Goal: Communication & Community: Answer question/provide support

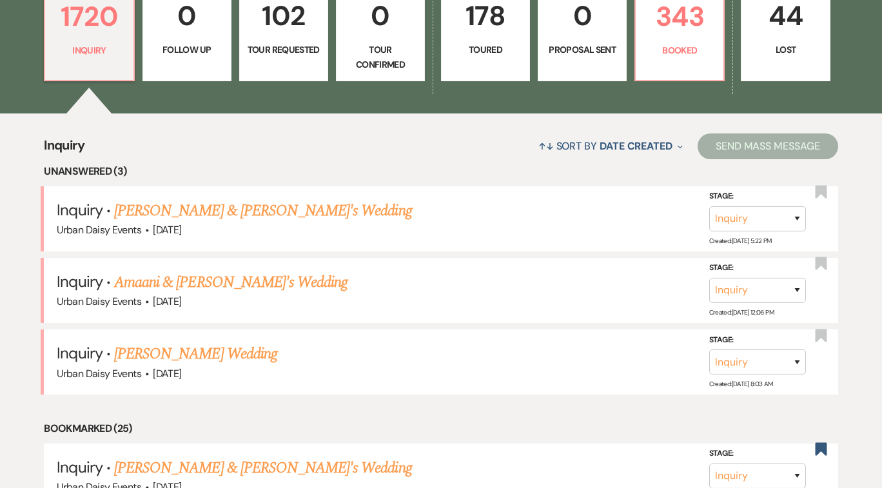
scroll to position [396, 0]
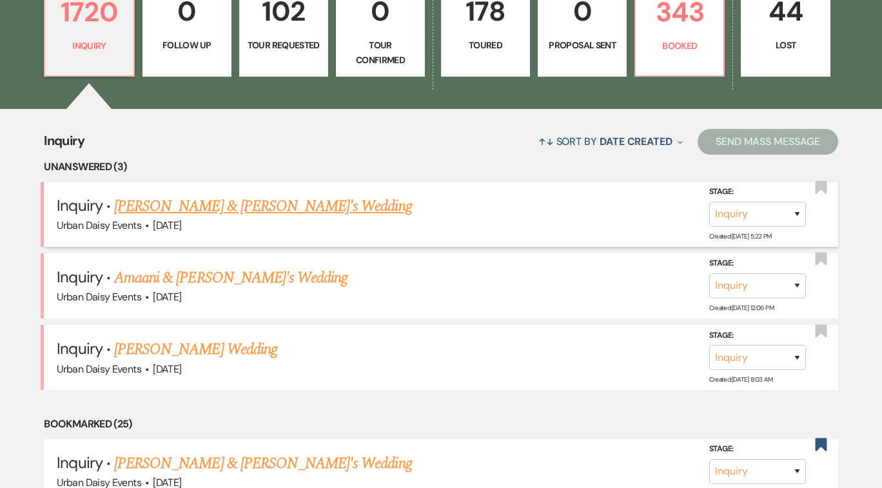
click at [271, 206] on link "[PERSON_NAME] & [PERSON_NAME]'s Wedding" at bounding box center [263, 206] width 298 height 23
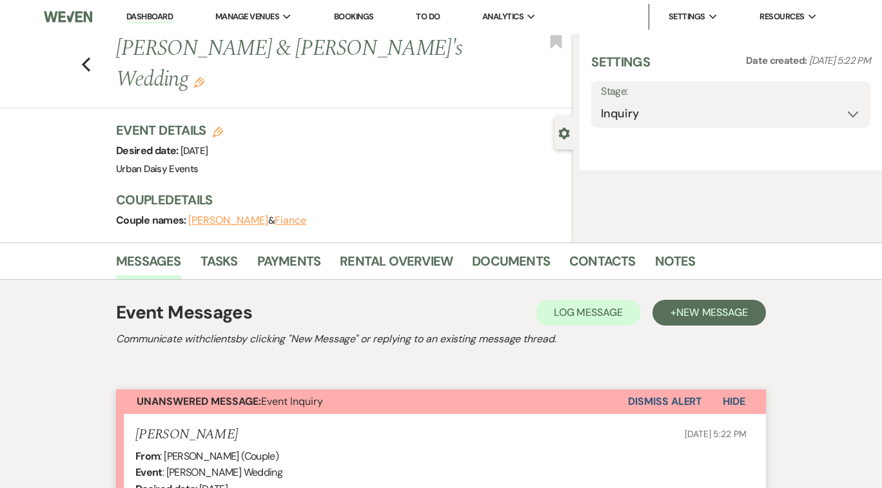
select select "5"
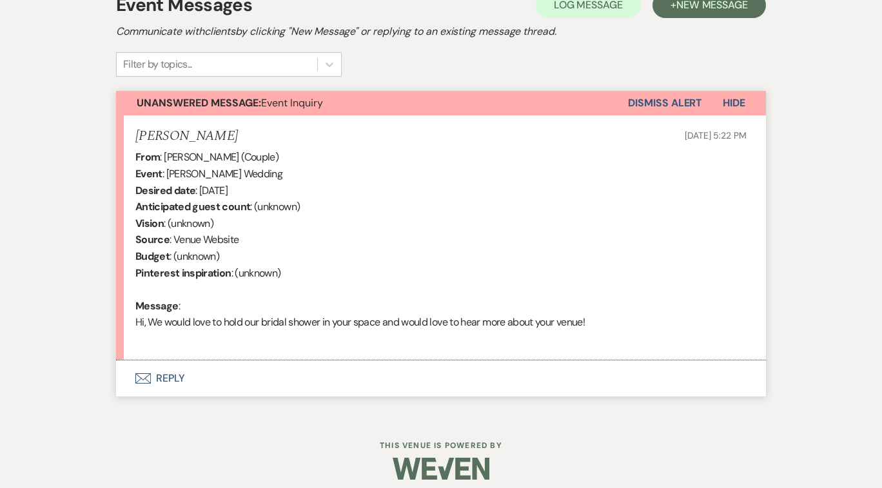
scroll to position [393, 0]
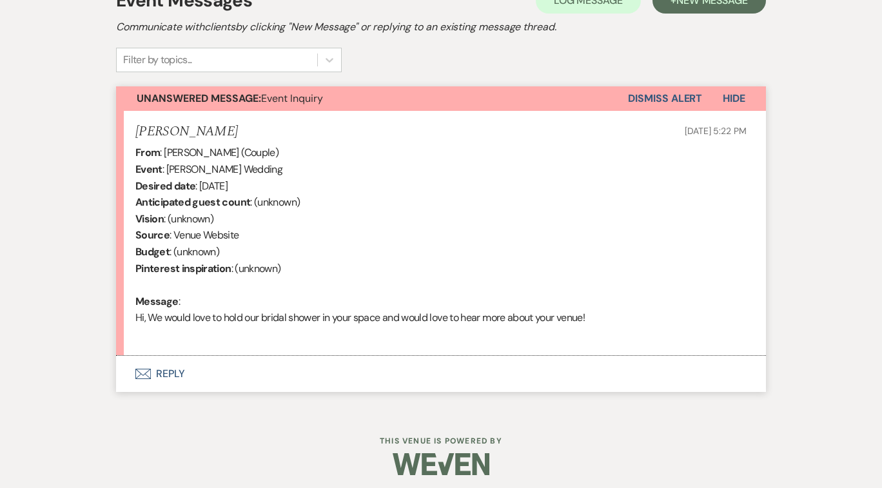
click at [172, 370] on button "Envelope Reply" at bounding box center [441, 374] width 650 height 36
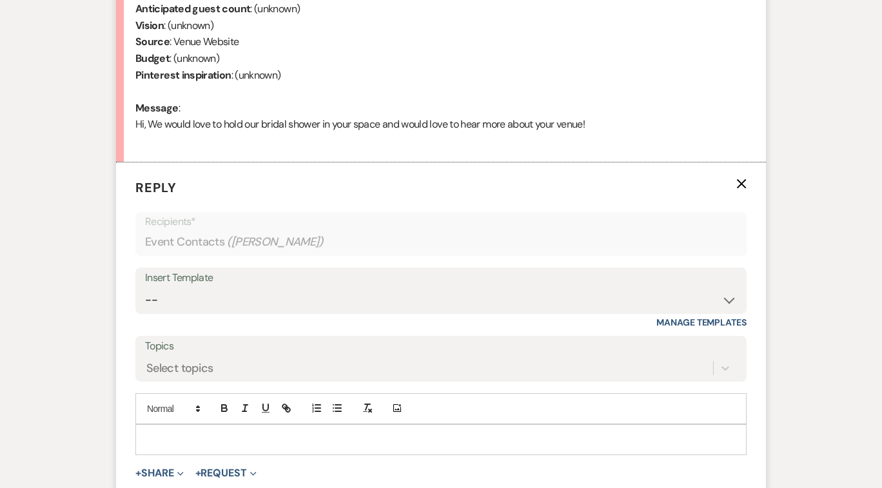
scroll to position [638, 0]
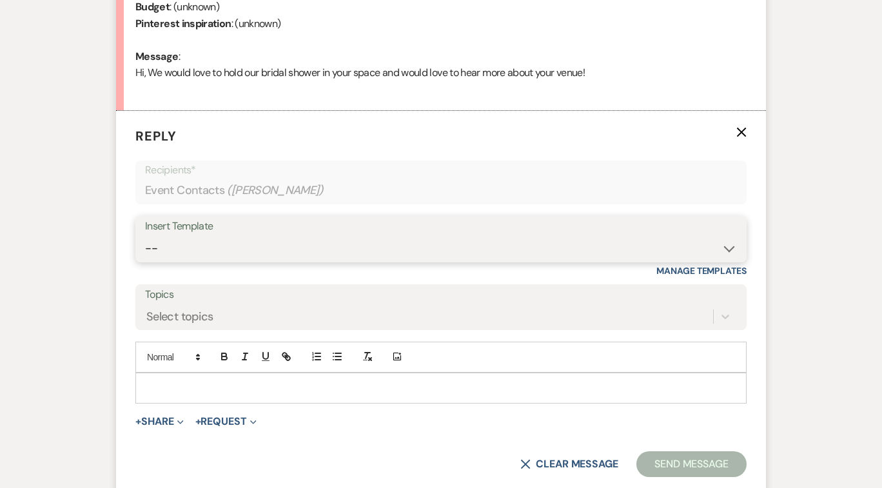
click at [730, 249] on select "-- Payment Past Due Rental Agreement and First Payment Urban Daisy Initial Resp…" at bounding box center [441, 248] width 592 height 25
select select "1888"
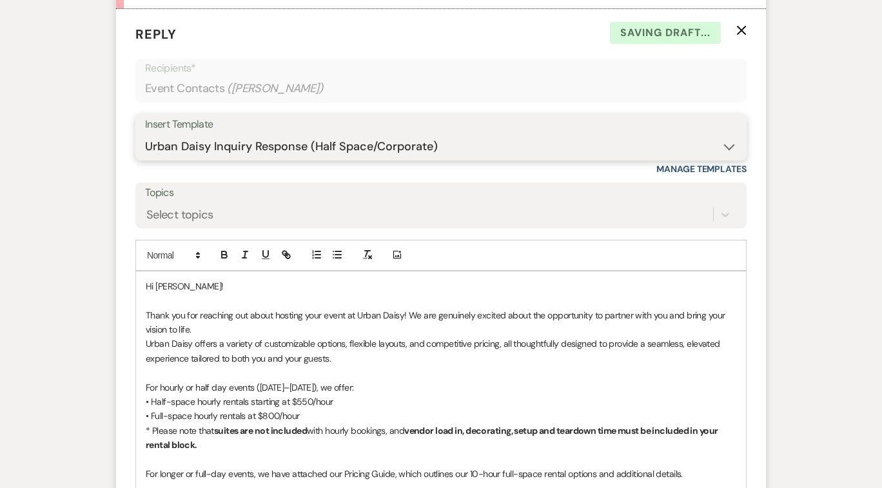
scroll to position [749, 0]
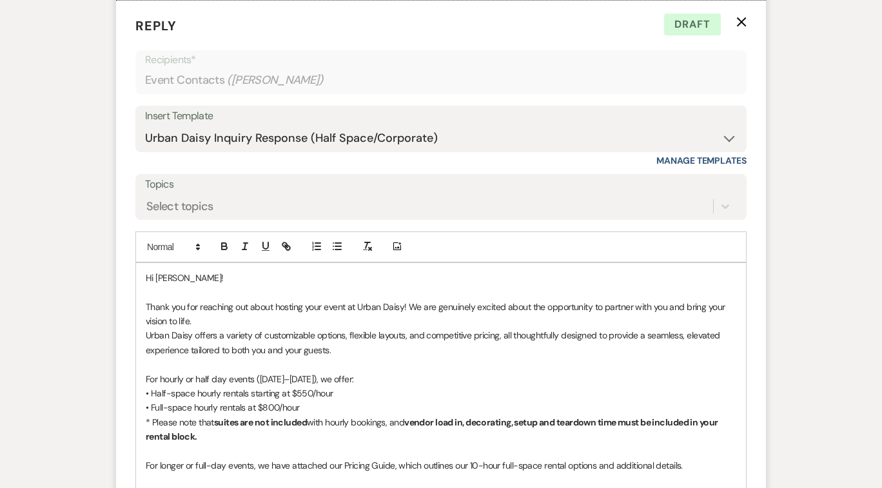
click at [146, 333] on p "Urban Daisy offers a variety of customizable options, flexible layouts, and com…" at bounding box center [441, 342] width 591 height 29
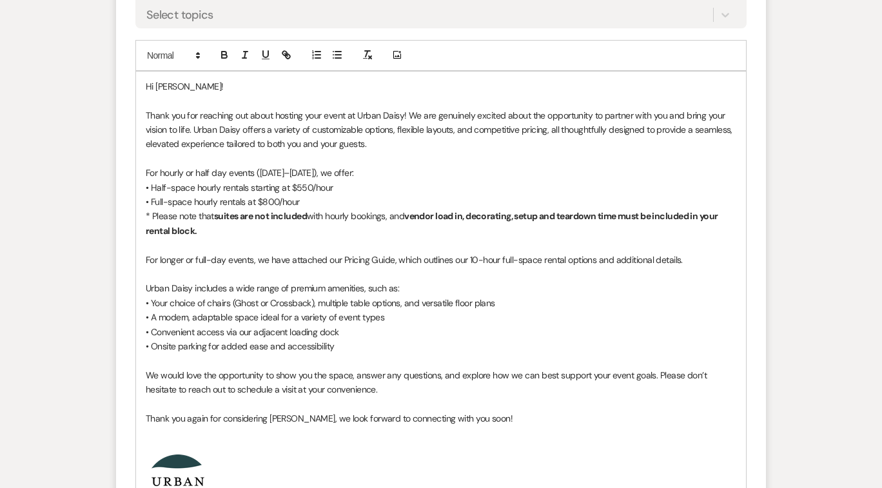
scroll to position [941, 0]
click at [499, 258] on p "For longer or full-day events, we have attached our Pricing Guide, which outlin…" at bounding box center [441, 259] width 591 height 14
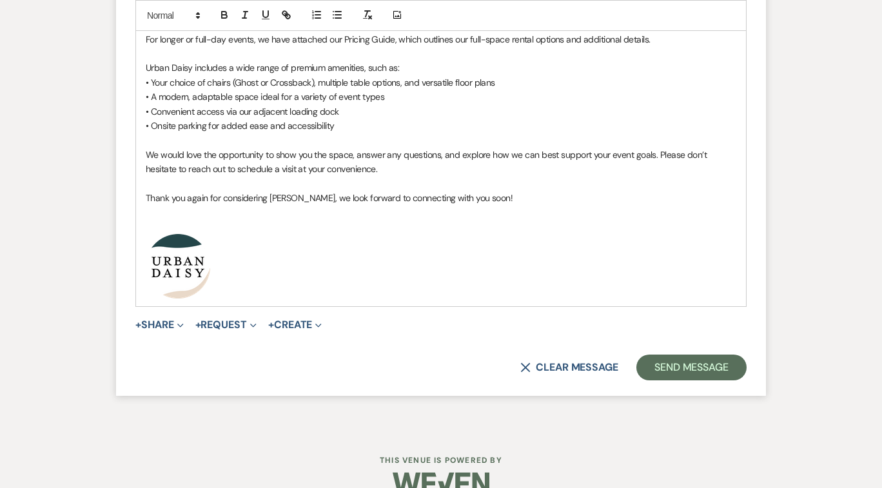
scroll to position [1161, 0]
click at [183, 322] on icon "Expand" at bounding box center [180, 325] width 6 height 6
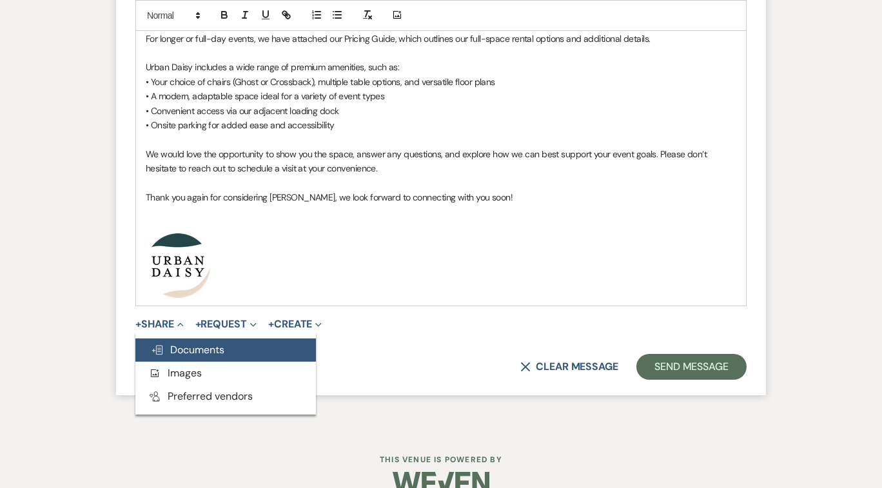
click at [190, 349] on span "Doc Upload Documents" at bounding box center [188, 350] width 74 height 14
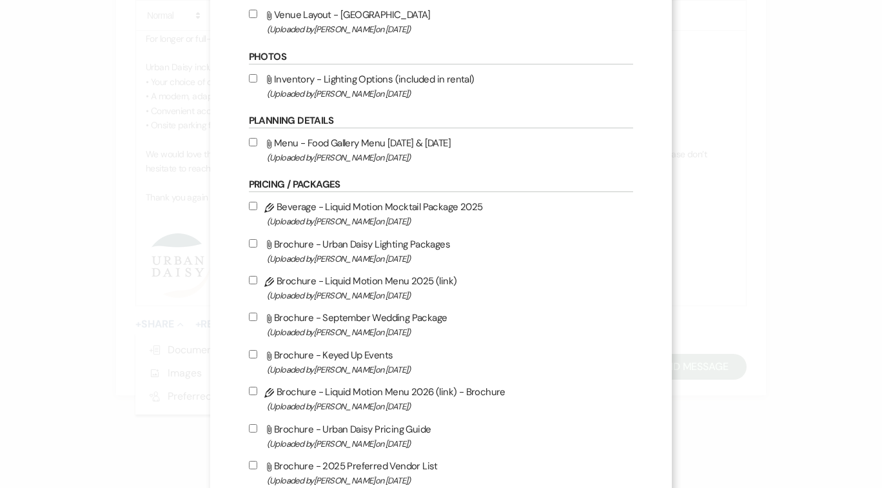
scroll to position [379, 0]
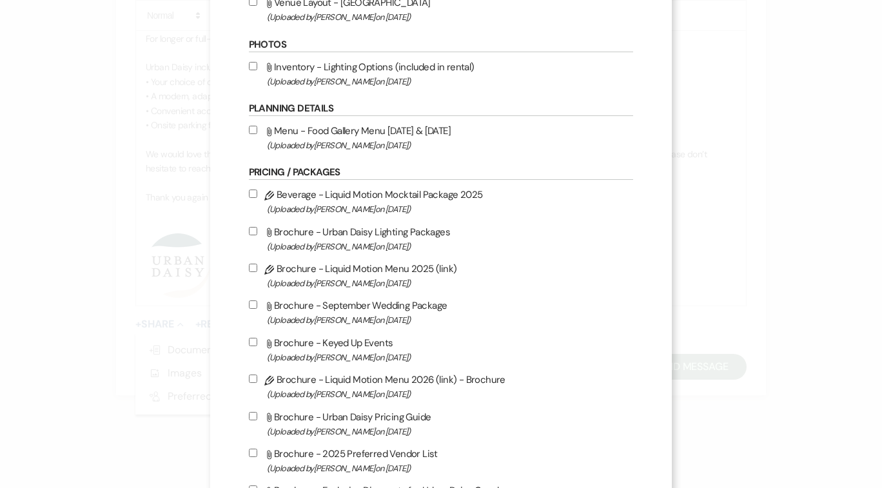
click at [257, 416] on input "Attach File Brochure - Urban Daisy Pricing Guide (Uploaded by Kathryn Beckett o…" at bounding box center [253, 416] width 8 height 8
checkbox input "true"
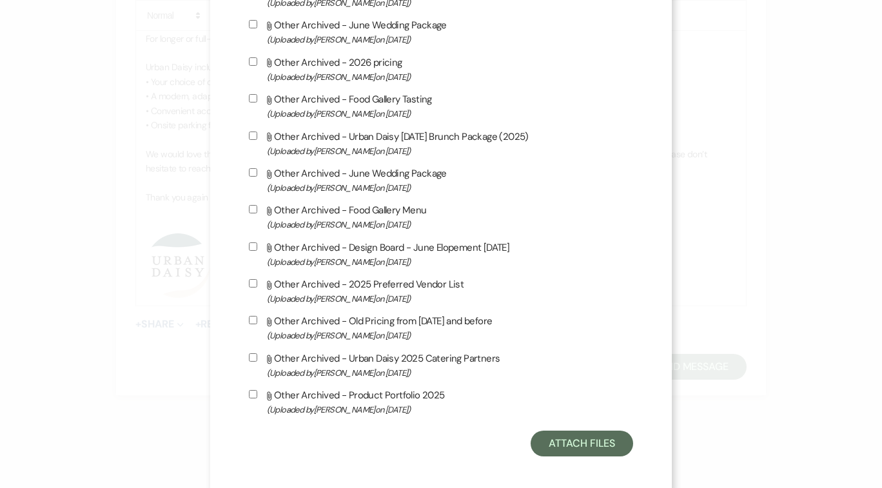
scroll to position [2142, 0]
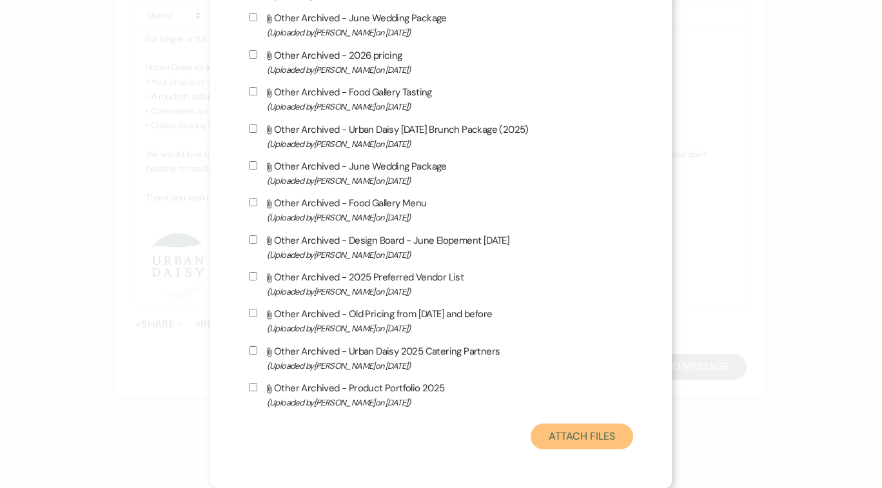
click at [564, 438] on button "Attach Files" at bounding box center [582, 437] width 103 height 26
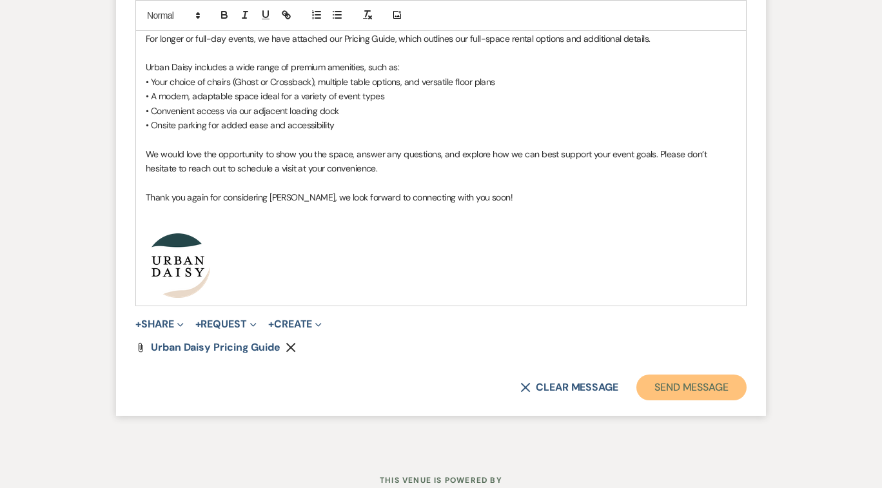
click at [704, 384] on button "Send Message" at bounding box center [692, 388] width 110 height 26
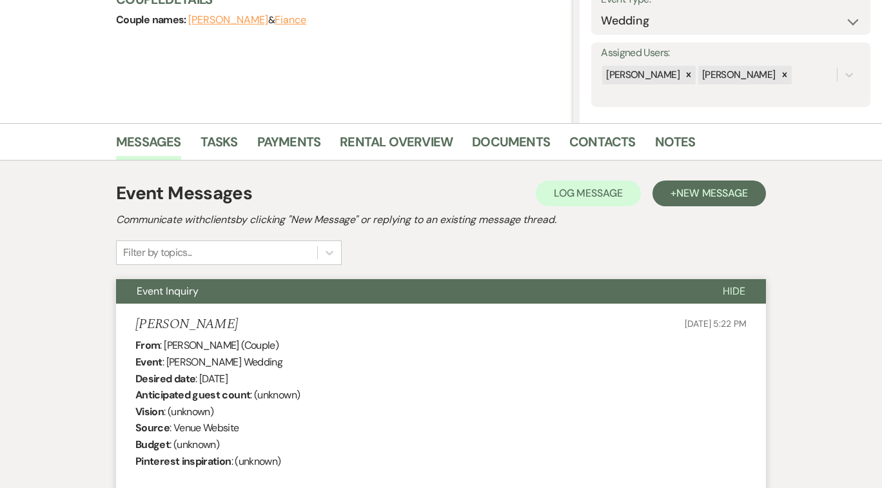
scroll to position [144, 0]
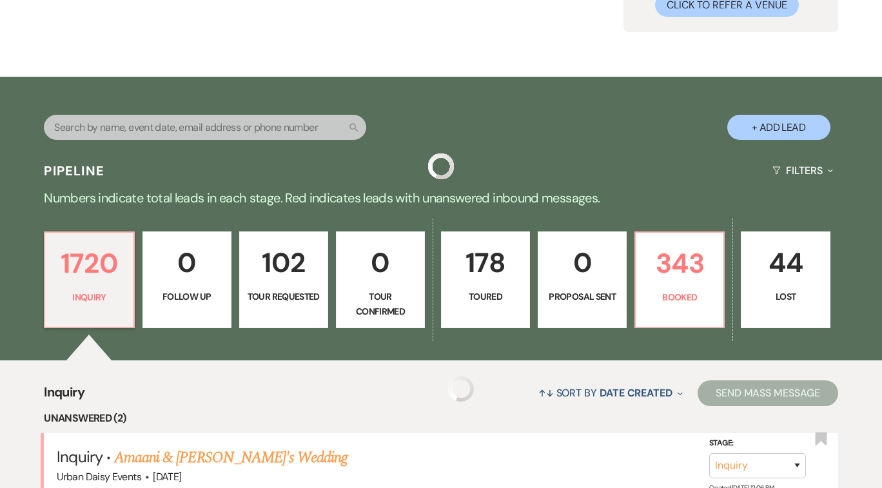
scroll to position [396, 0]
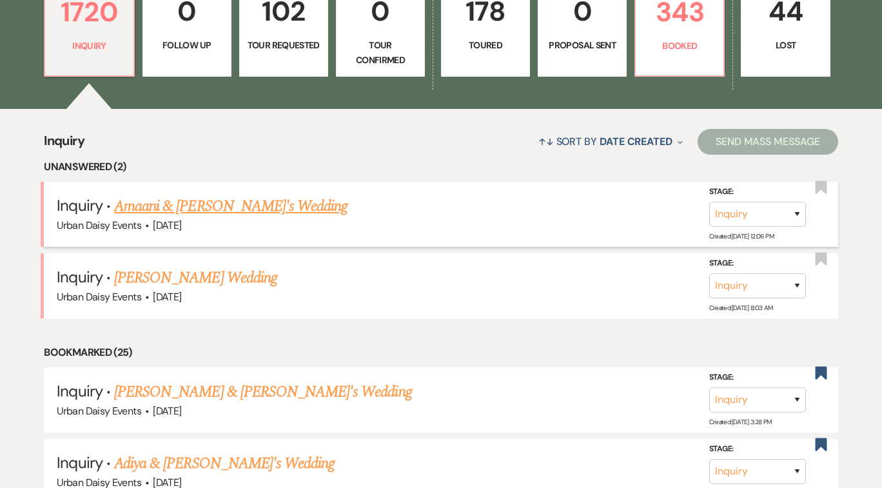
click at [159, 205] on link "Amaani & [PERSON_NAME]'s Wedding" at bounding box center [230, 206] width 233 height 23
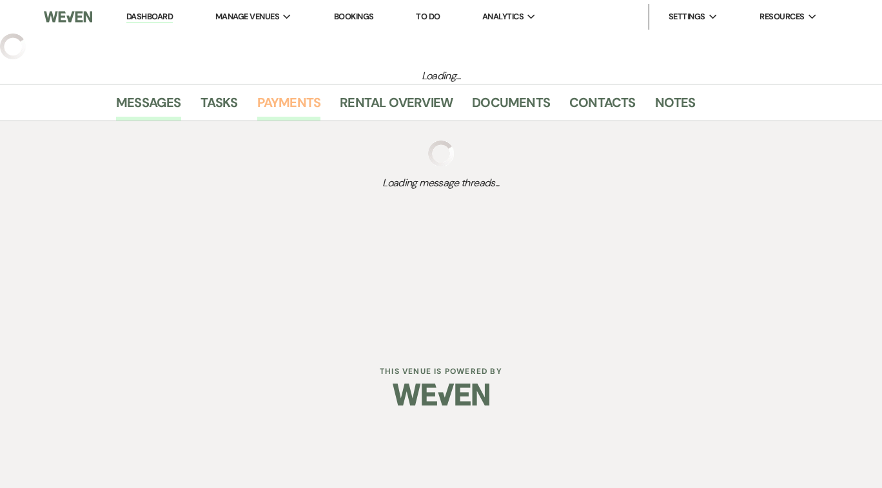
select select "5"
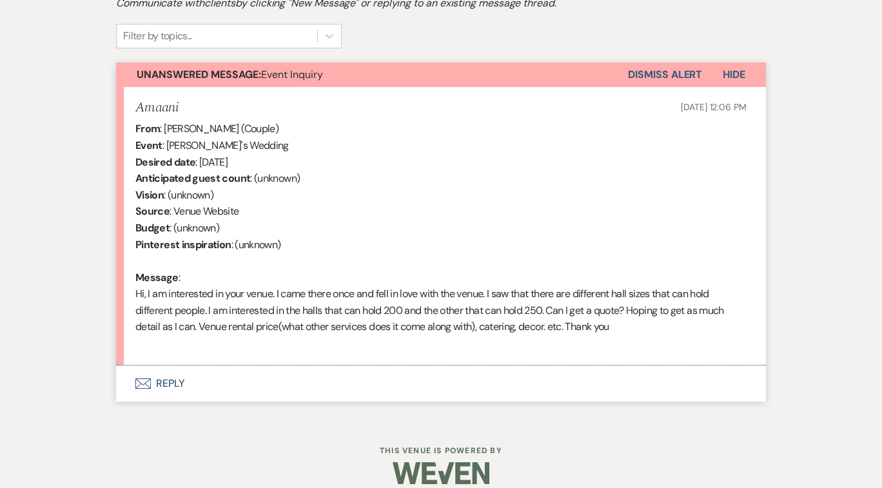
scroll to position [432, 0]
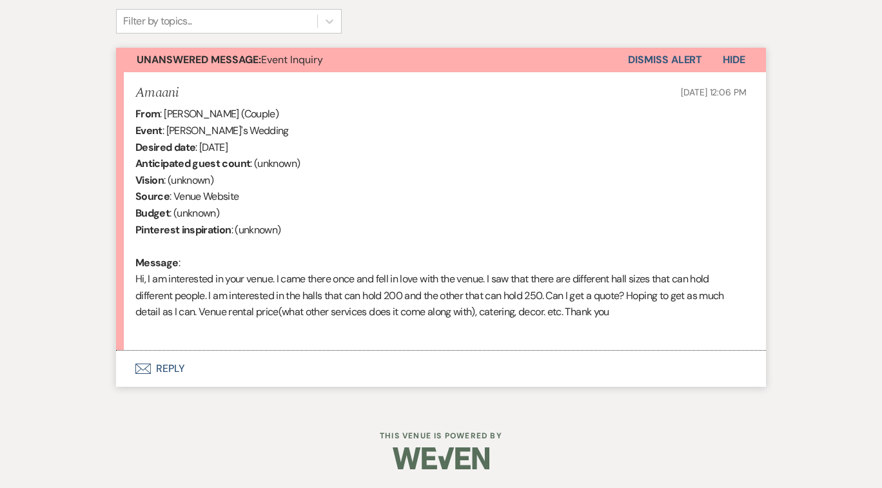
click at [170, 367] on button "Envelope Reply" at bounding box center [441, 369] width 650 height 36
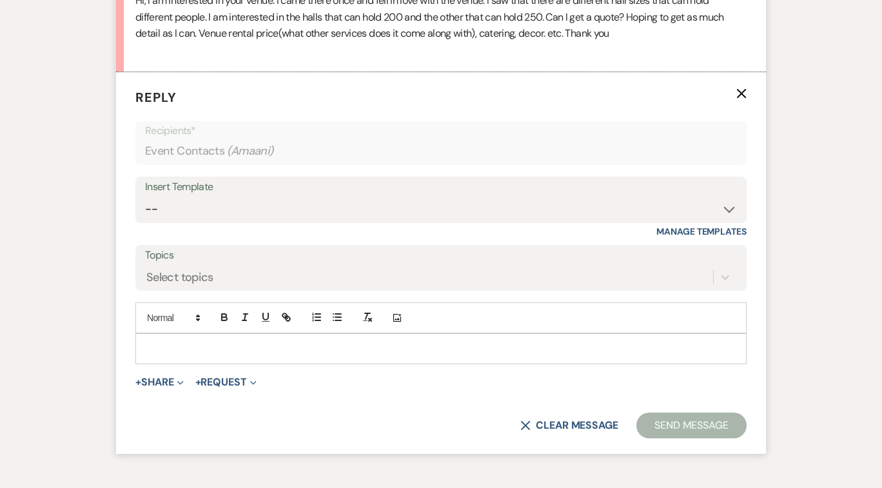
scroll to position [729, 0]
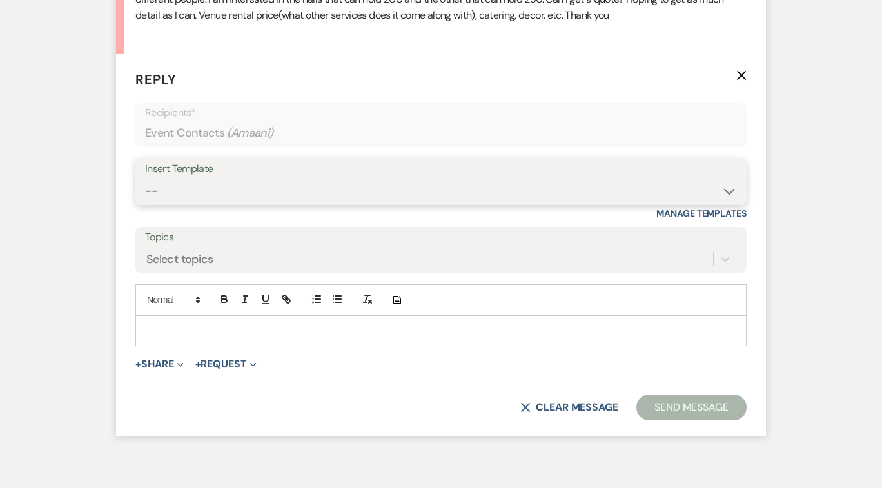
click at [728, 194] on select "-- Payment Past Due Rental Agreement and First Payment Urban Daisy Initial Resp…" at bounding box center [441, 191] width 592 height 25
select select "1243"
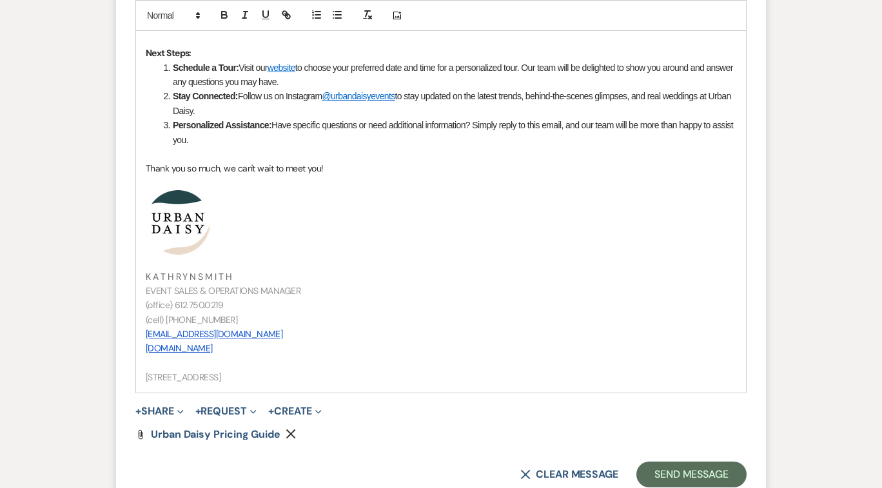
scroll to position [1385, 0]
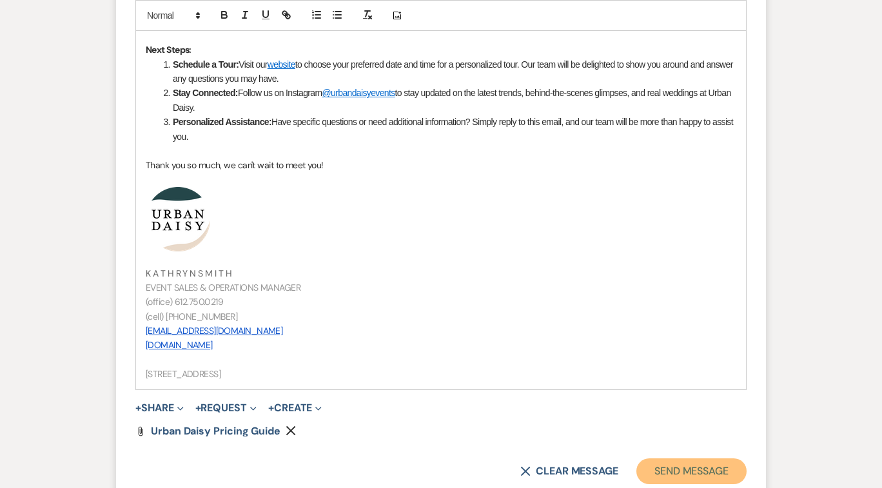
click at [682, 466] on button "Send Message" at bounding box center [692, 472] width 110 height 26
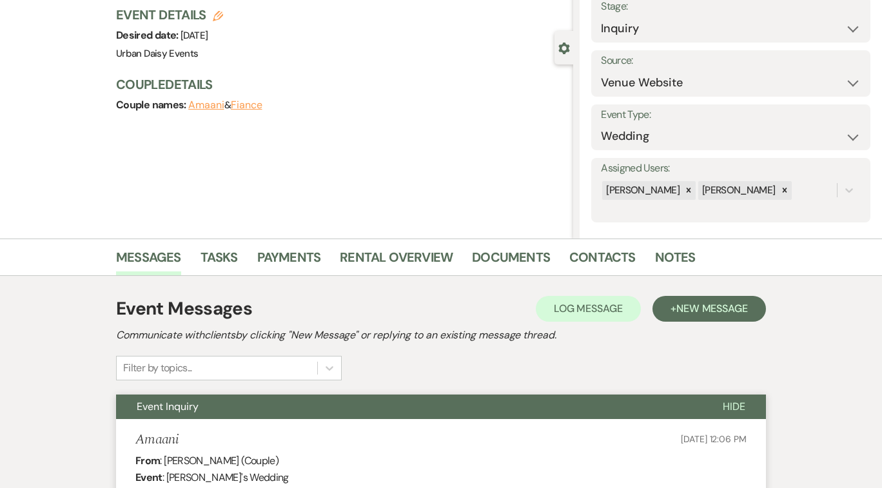
scroll to position [0, 0]
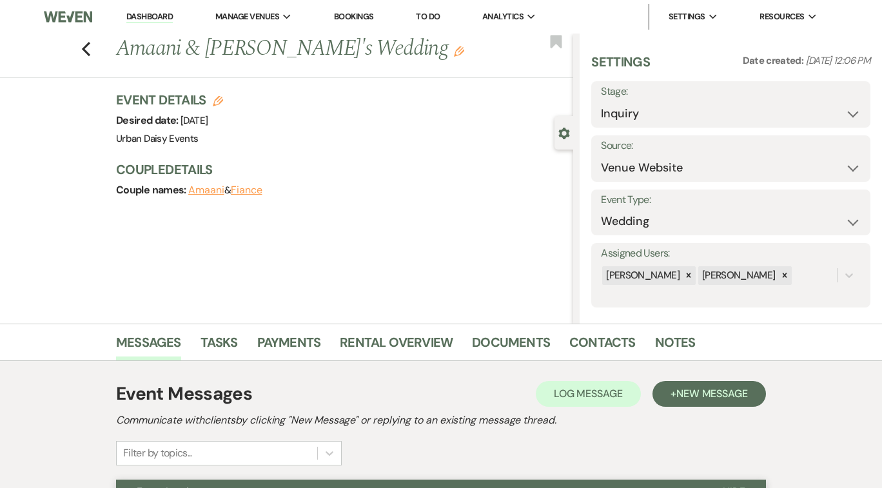
click at [144, 12] on link "Dashboard" at bounding box center [149, 17] width 46 height 12
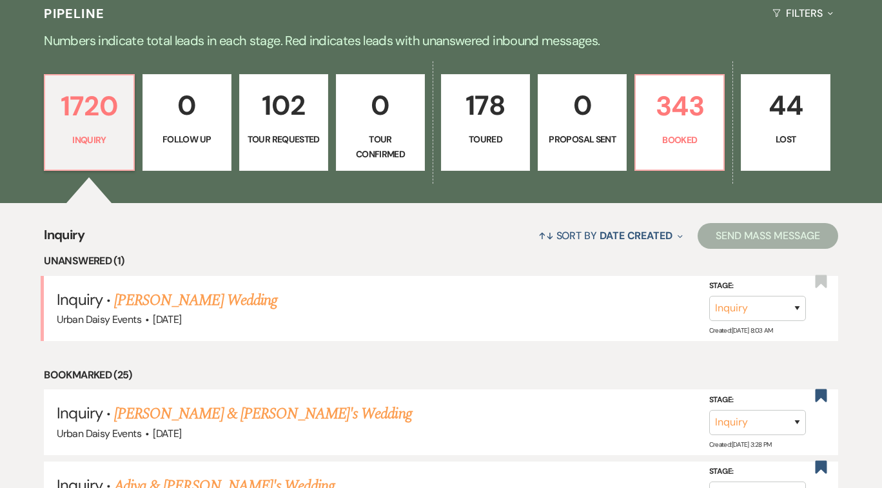
scroll to position [330, 0]
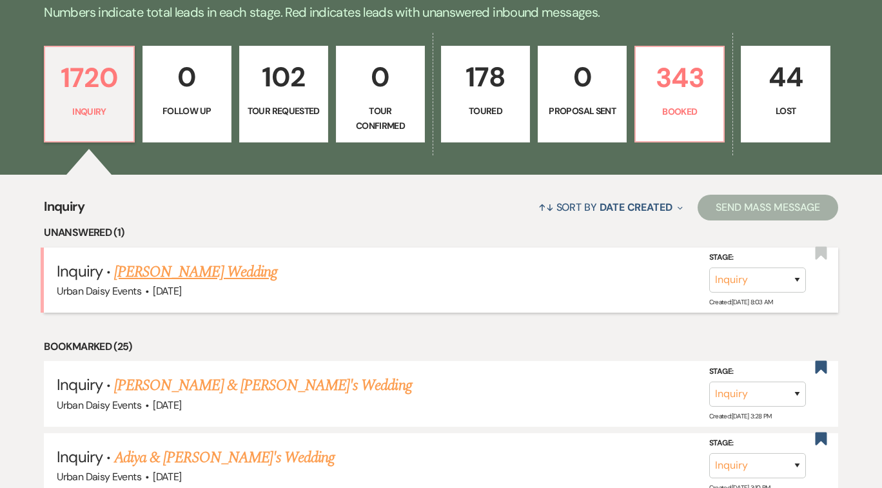
click at [162, 268] on link "[PERSON_NAME] Wedding" at bounding box center [195, 272] width 163 height 23
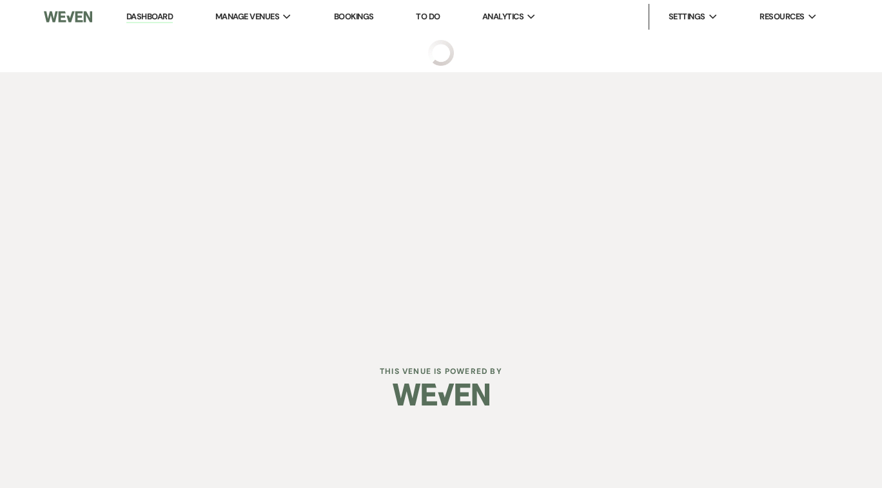
select select "5"
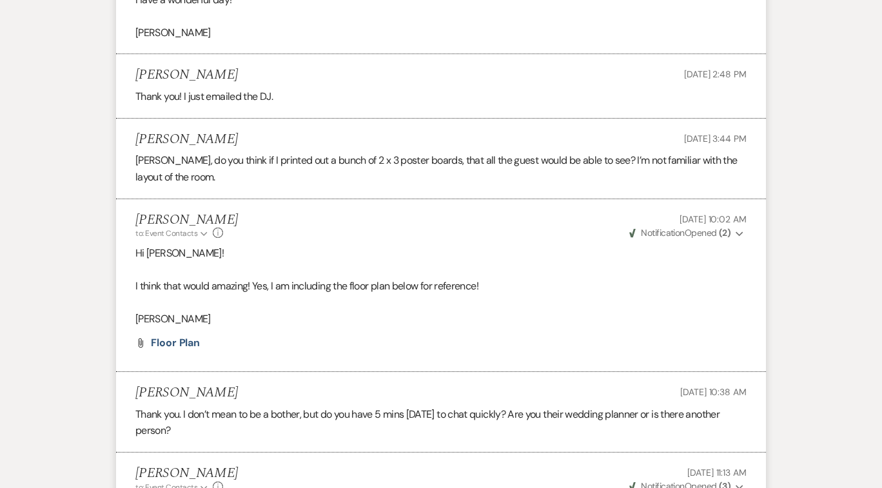
scroll to position [1294, 0]
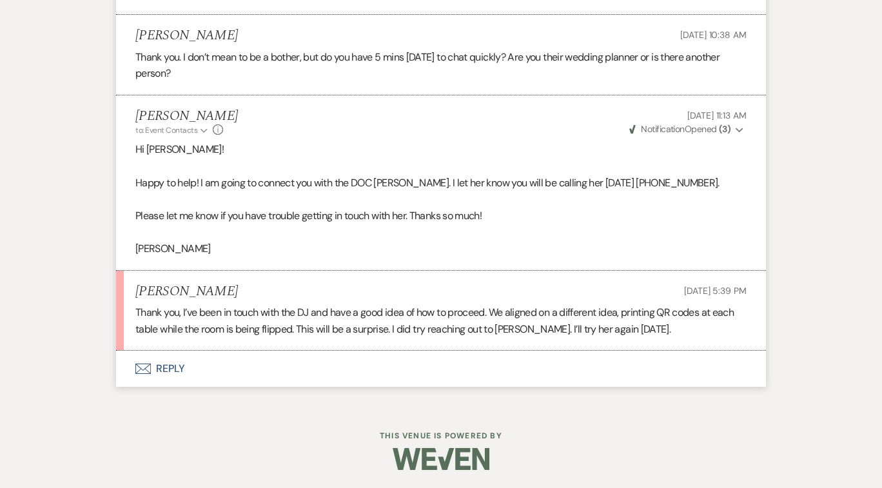
click at [168, 369] on button "Envelope Reply" at bounding box center [441, 369] width 650 height 36
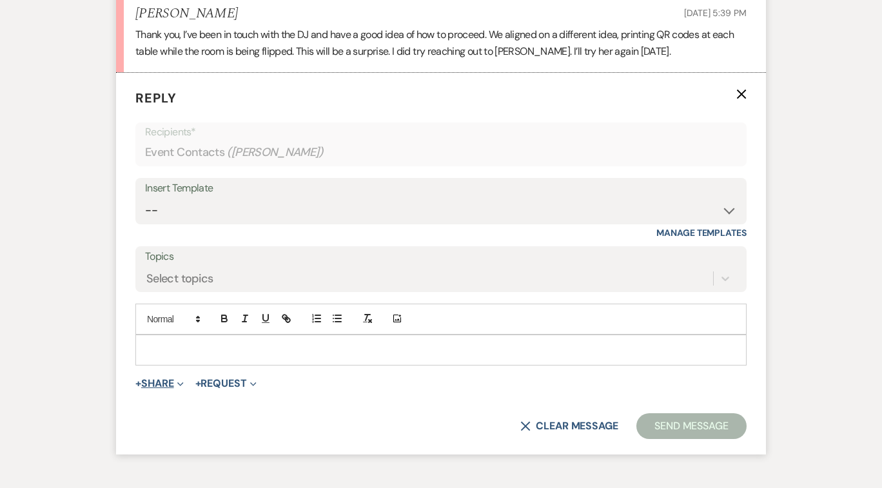
scroll to position [1590, 0]
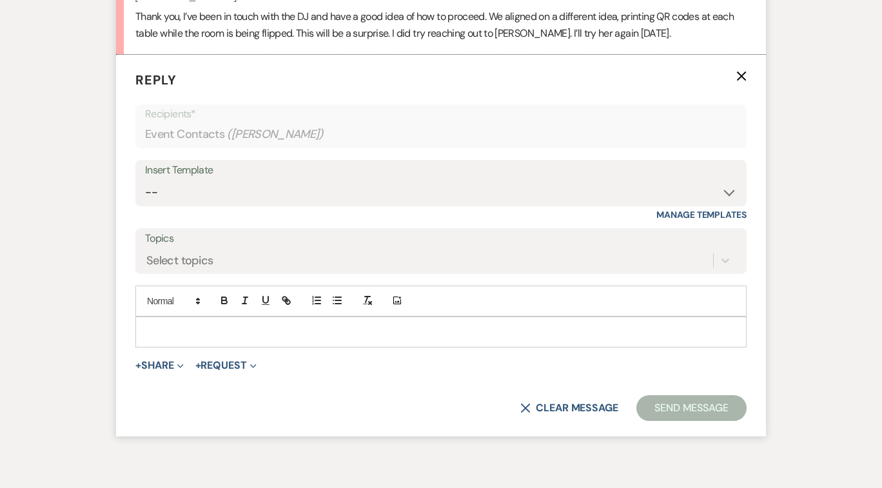
click at [156, 317] on div at bounding box center [441, 332] width 610 height 30
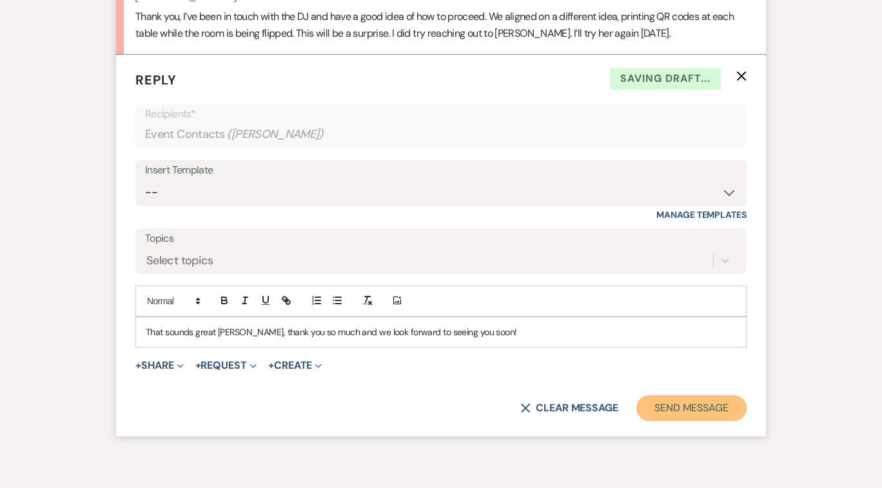
click at [693, 408] on button "Send Message" at bounding box center [692, 408] width 110 height 26
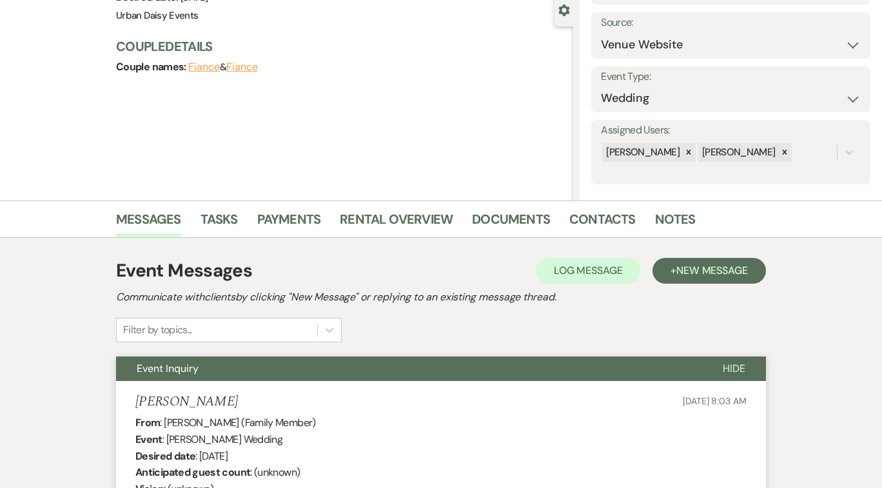
scroll to position [0, 0]
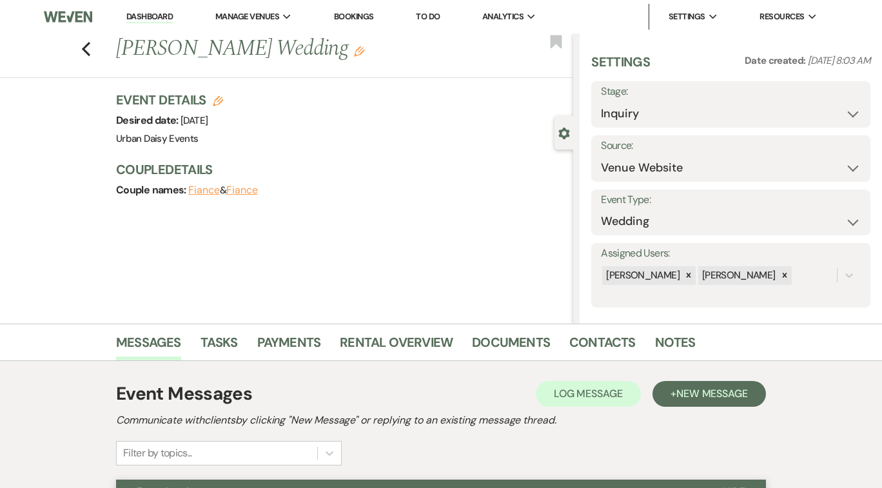
click at [158, 18] on link "Dashboard" at bounding box center [149, 17] width 46 height 12
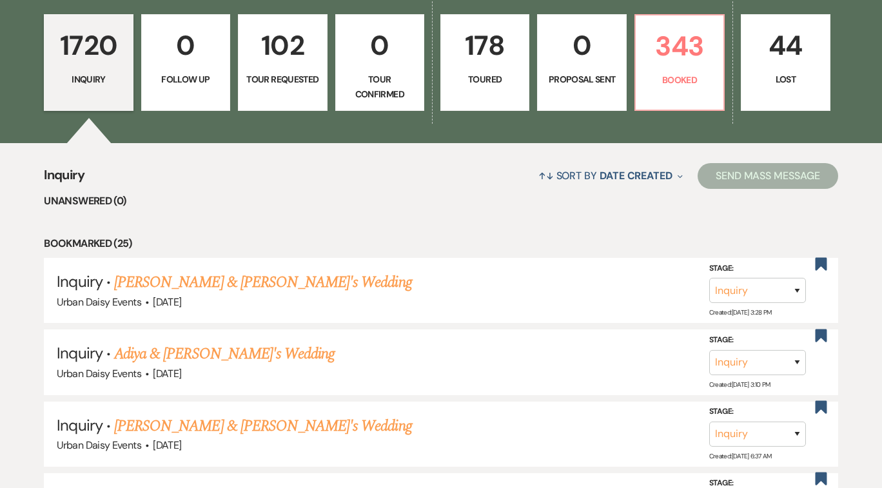
scroll to position [373, 0]
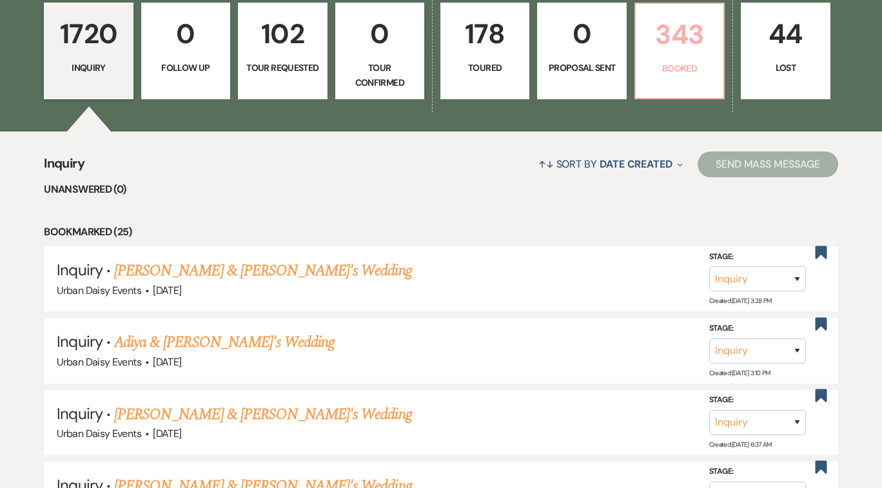
click at [667, 55] on p "343" at bounding box center [680, 34] width 72 height 43
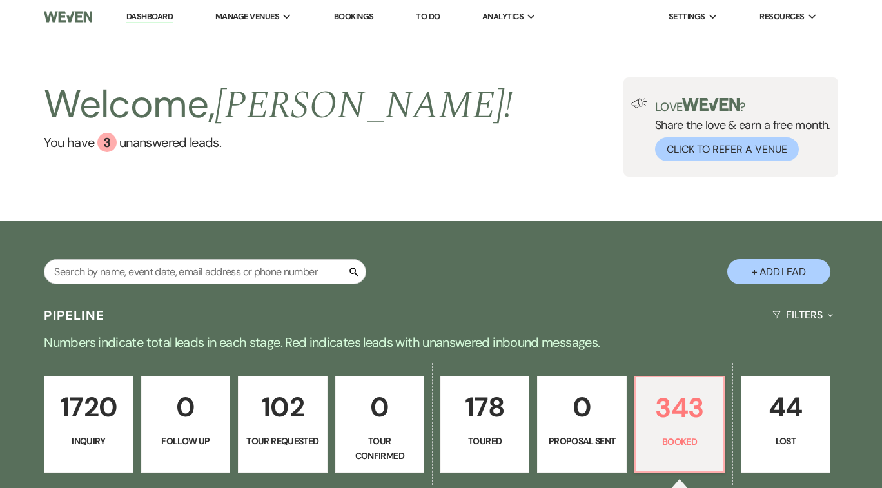
click at [159, 15] on link "Dashboard" at bounding box center [149, 17] width 46 height 12
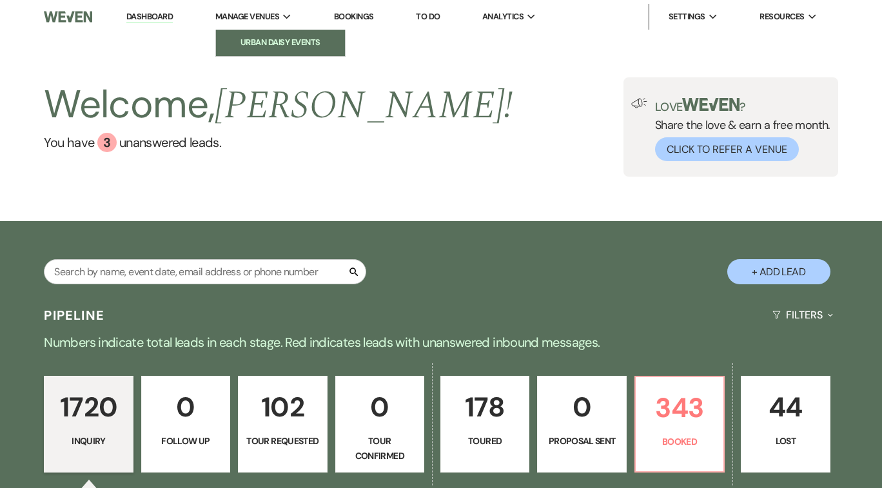
click at [273, 43] on li "Urban Daisy Events" at bounding box center [280, 42] width 116 height 13
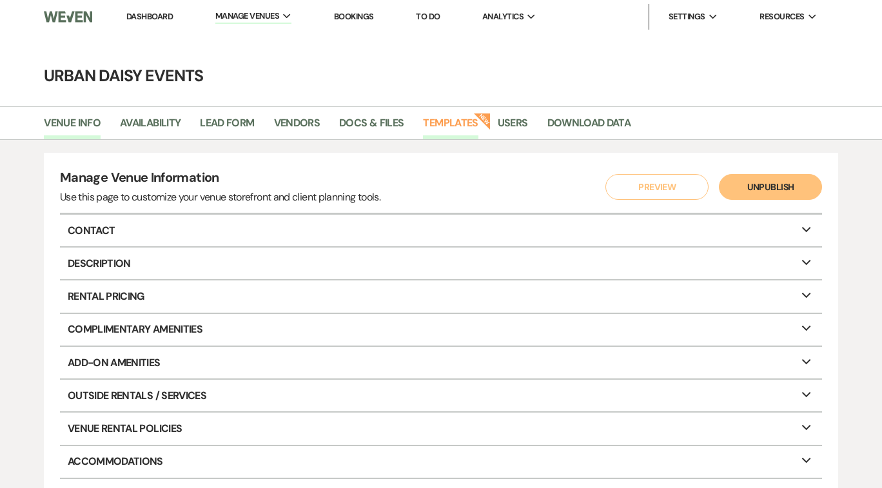
click at [469, 121] on link "Templates" at bounding box center [450, 127] width 55 height 25
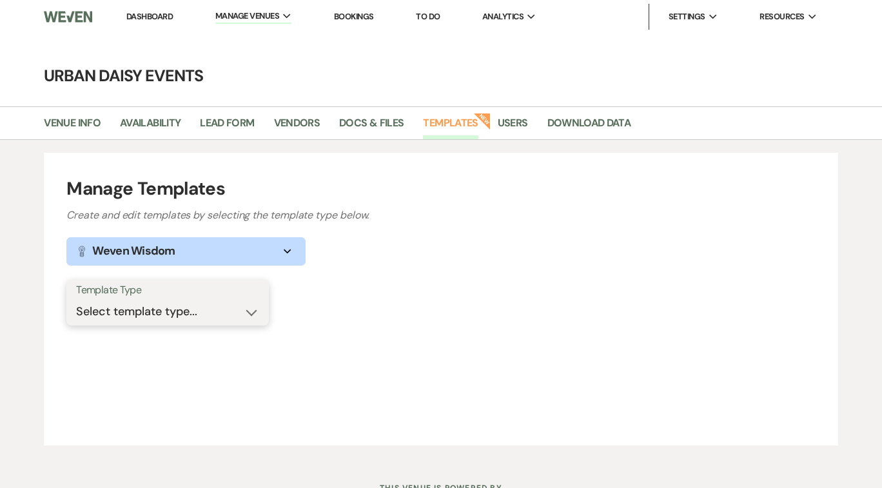
click at [249, 314] on select "Select template type... Task List Message Templates Payment Plan Inventory Item…" at bounding box center [167, 311] width 183 height 25
select select "Message Templates"
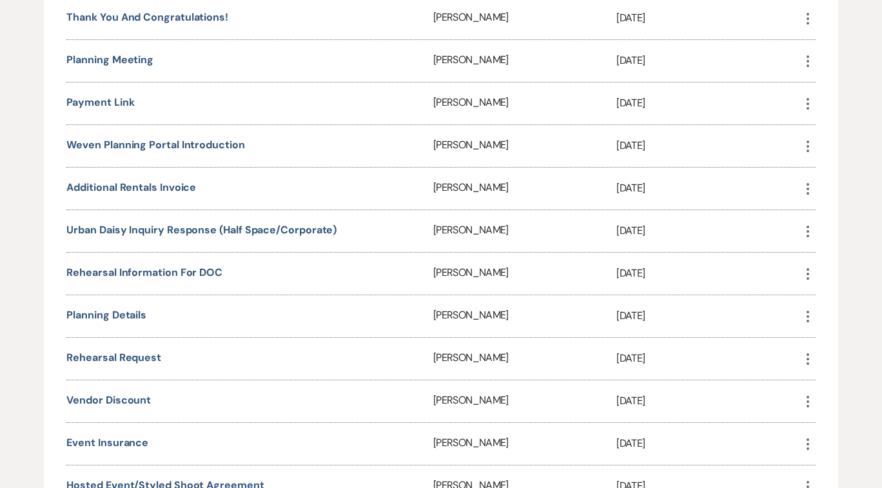
scroll to position [637, 0]
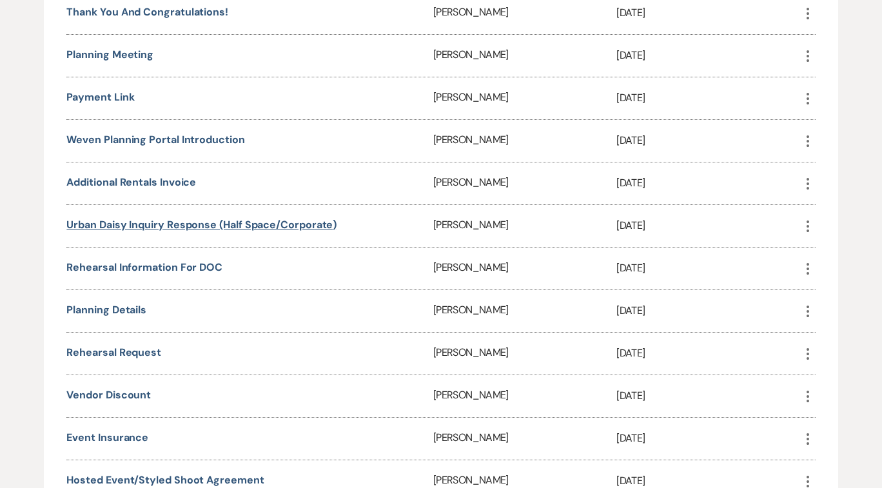
click at [308, 218] on link "Urban Daisy Inquiry Response (Half Space/Corporate)" at bounding box center [201, 225] width 270 height 14
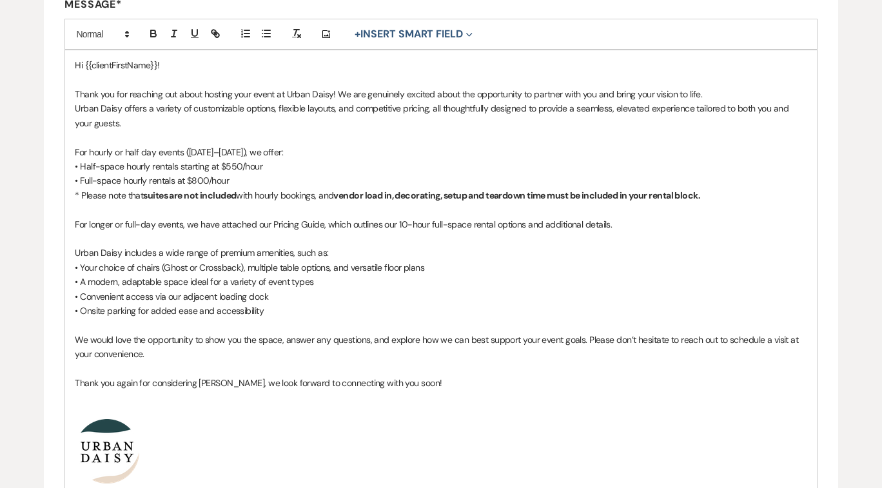
scroll to position [348, 0]
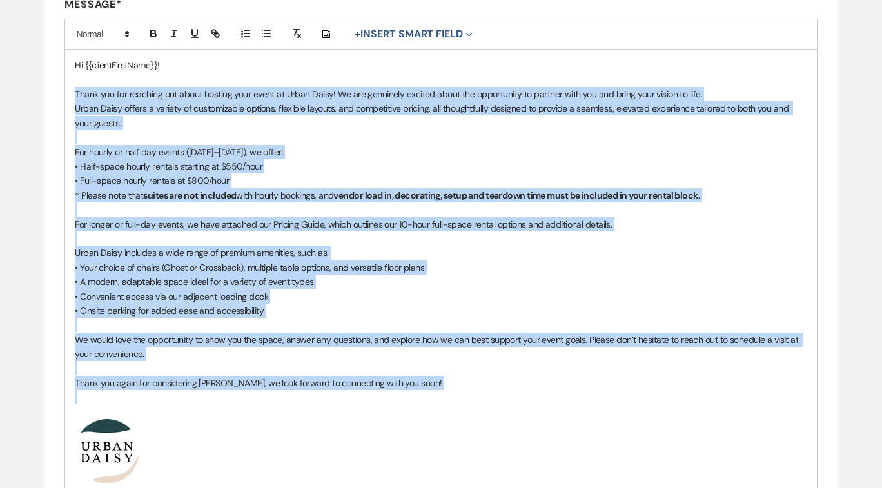
drag, startPoint x: 75, startPoint y: 91, endPoint x: 480, endPoint y: 390, distance: 503.0
click at [480, 390] on div "Hi {{clientFirstName}}! Thank you for reaching out about hosting your event at …" at bounding box center [440, 270] width 751 height 441
copy div "Thank you for reaching out about hosting your event at Urban Daisy! We are genu…"
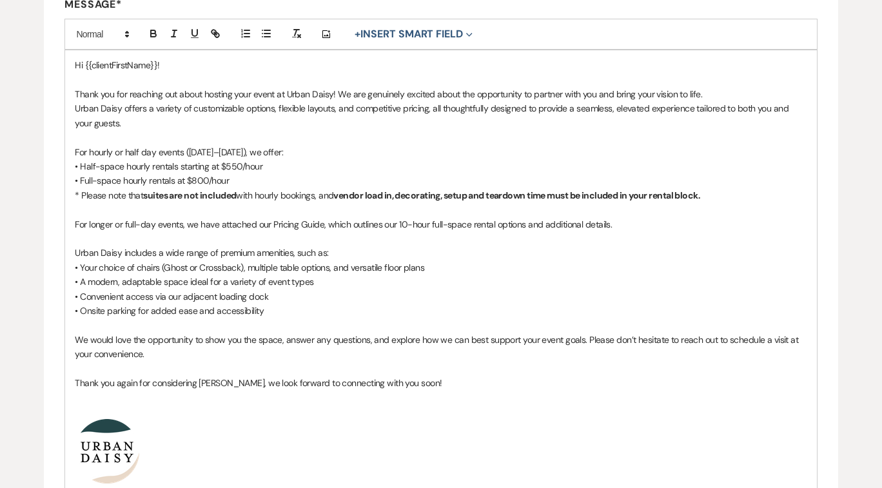
click at [13, 262] on div "Edit Message Template This template was created on May 9, 2023 * Required Templ…" at bounding box center [441, 203] width 882 height 881
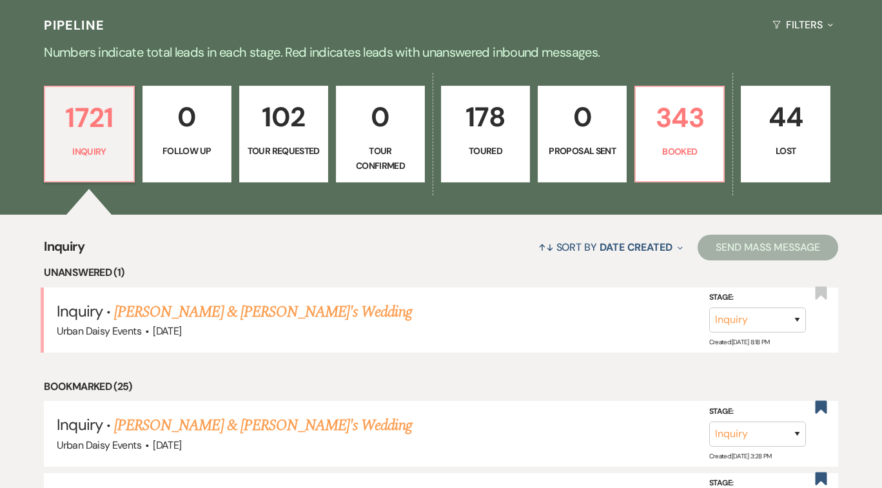
scroll to position [297, 0]
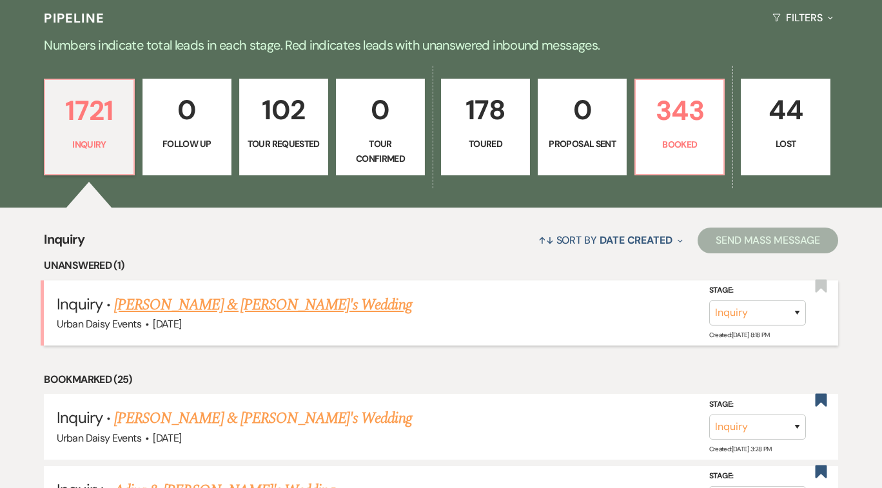
click at [296, 303] on link "[PERSON_NAME] & [PERSON_NAME]'s Wedding" at bounding box center [263, 304] width 298 height 23
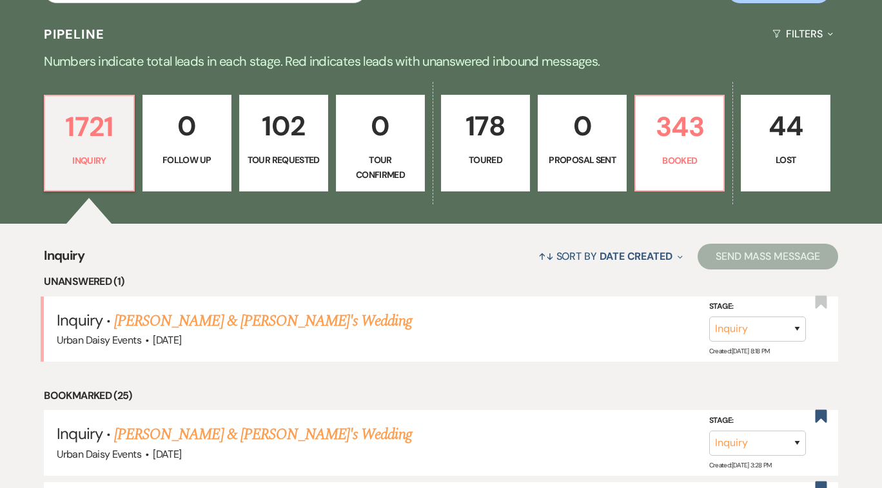
scroll to position [285, 0]
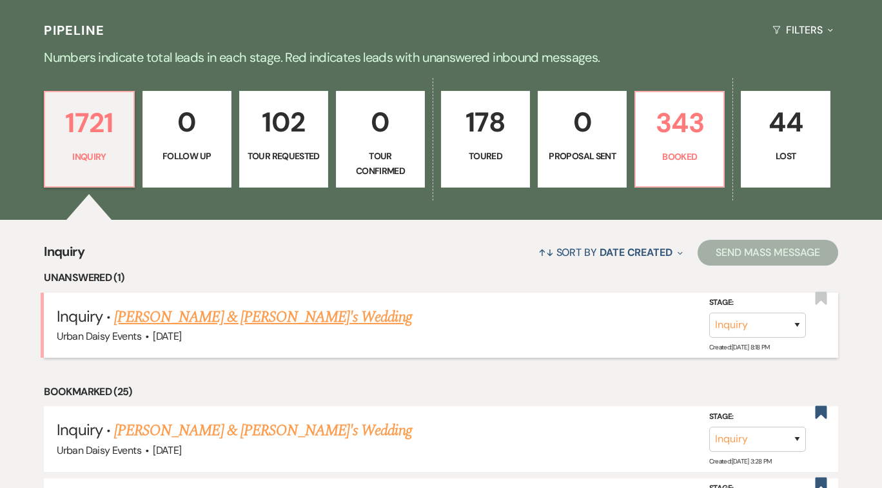
click at [288, 314] on link "[PERSON_NAME] & [PERSON_NAME]'s Wedding" at bounding box center [263, 317] width 298 height 23
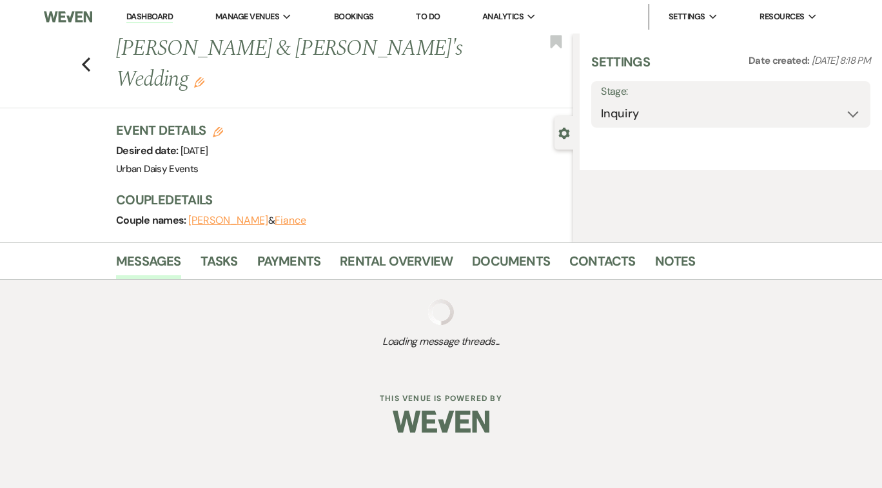
select select "5"
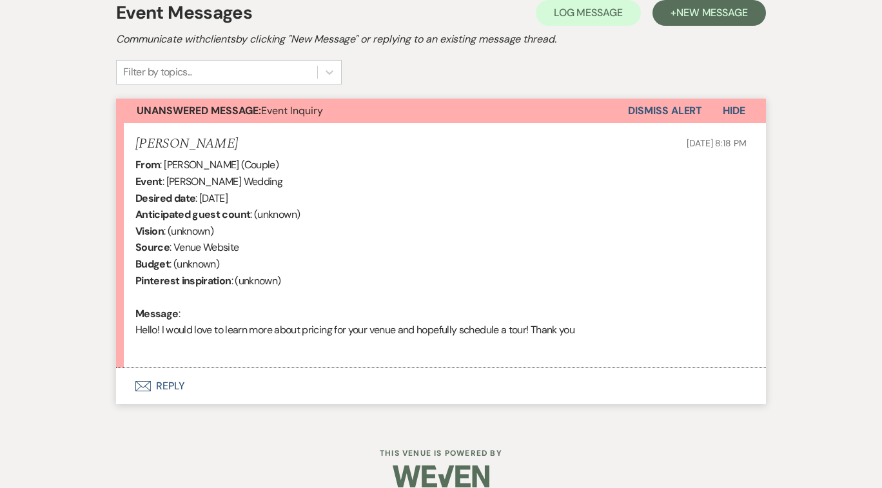
scroll to position [399, 0]
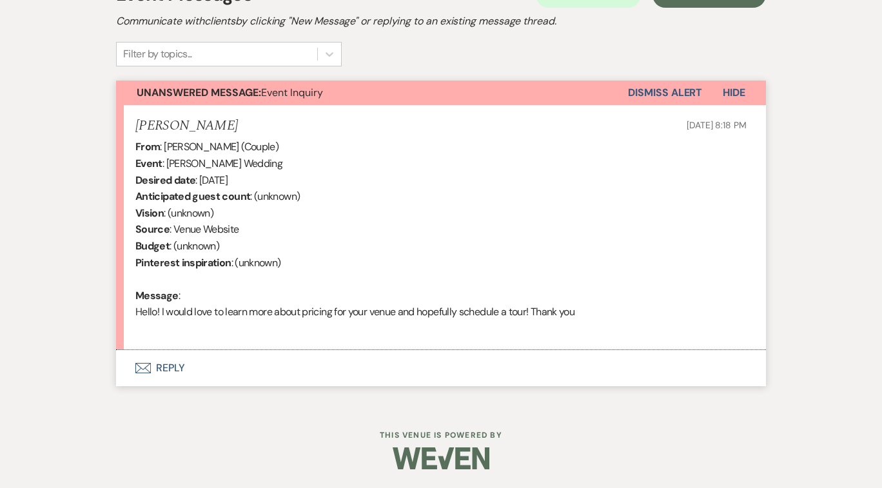
click at [170, 368] on button "Envelope Reply" at bounding box center [441, 368] width 650 height 36
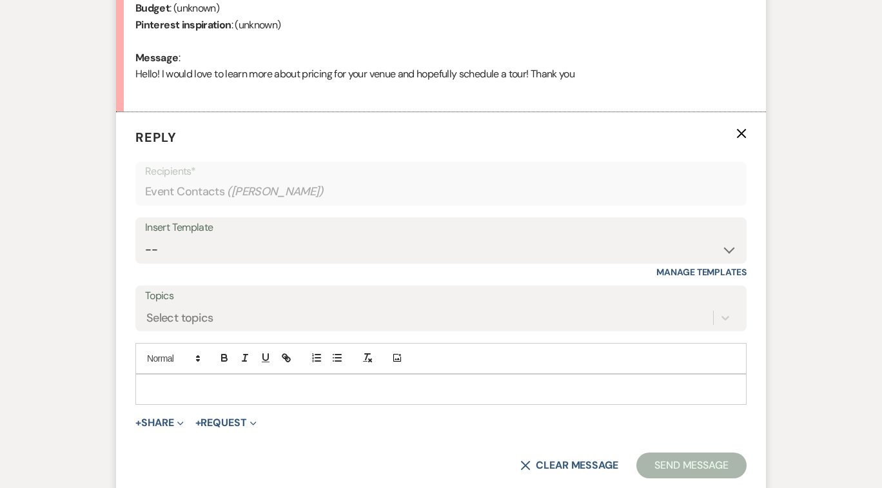
scroll to position [638, 0]
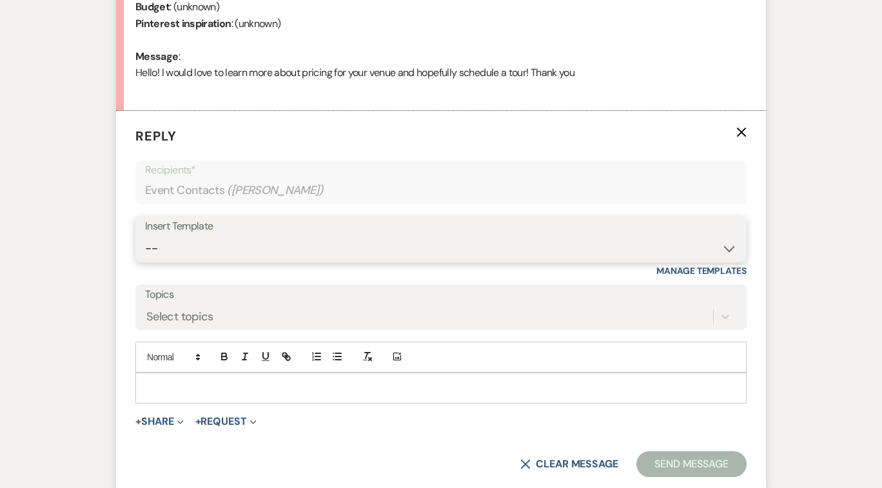
click at [727, 249] on select "-- Payment Past Due Rental Agreement and First Payment Urban Daisy Initial Resp…" at bounding box center [441, 248] width 592 height 25
select select "1243"
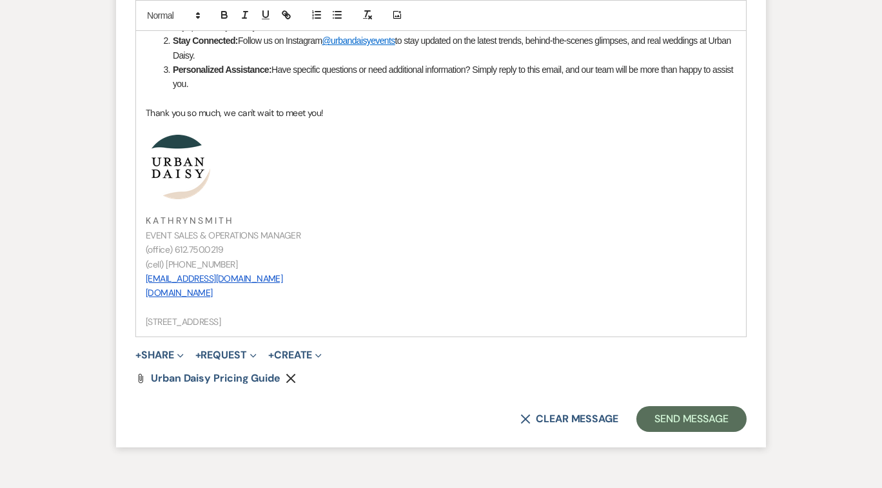
scroll to position [1406, 0]
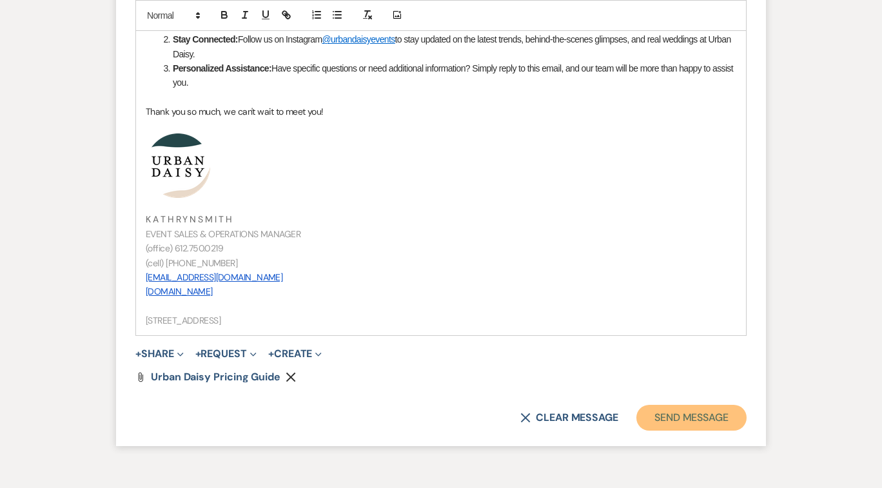
click at [696, 415] on button "Send Message" at bounding box center [692, 418] width 110 height 26
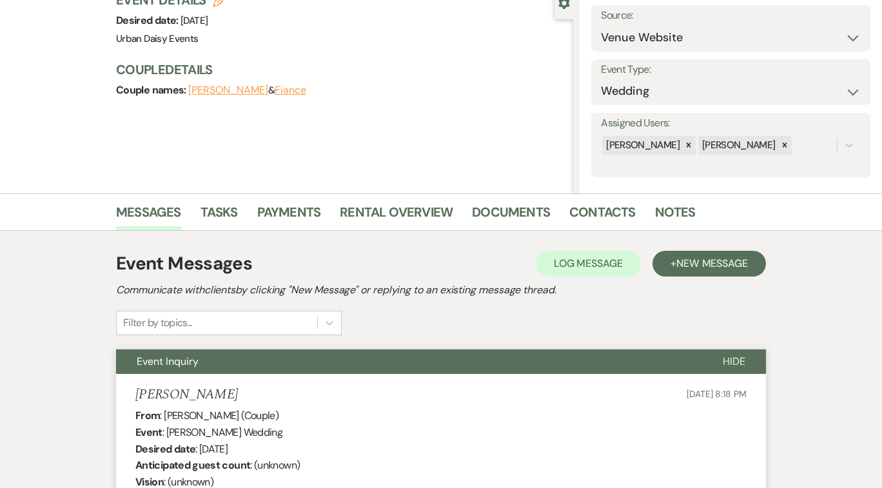
scroll to position [0, 0]
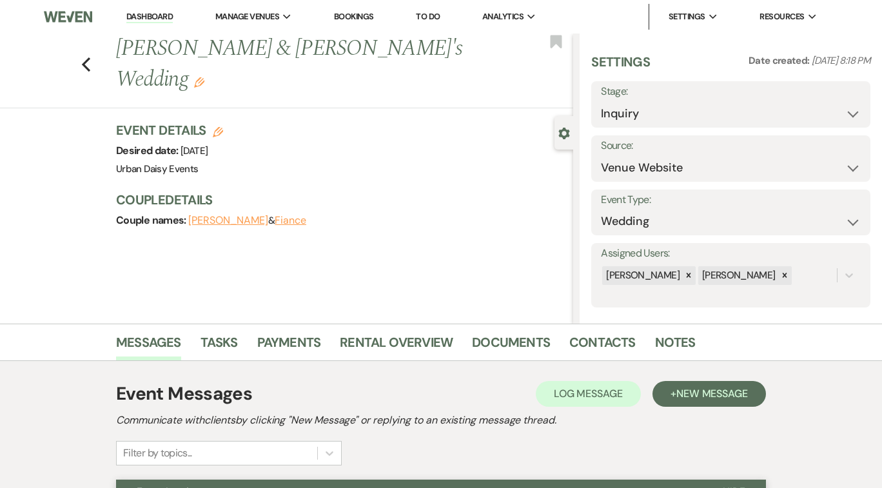
click at [164, 14] on link "Dashboard" at bounding box center [149, 17] width 46 height 12
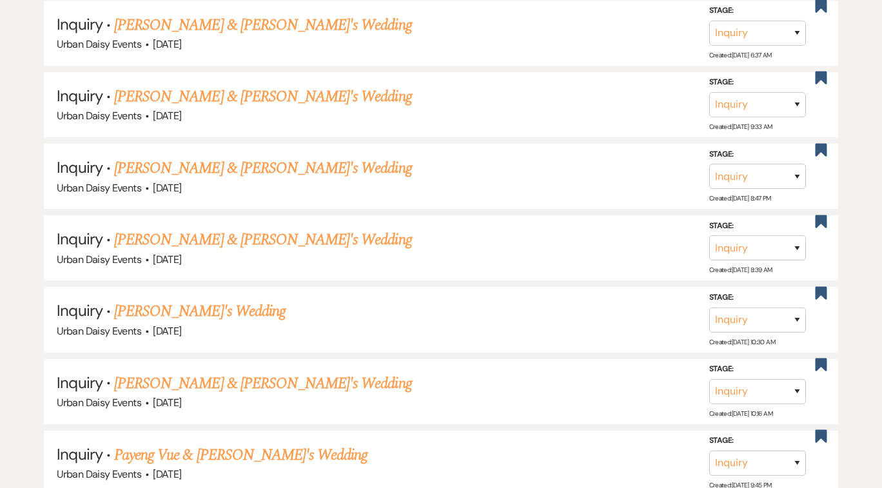
scroll to position [1304, 0]
